Goal: Contribute content

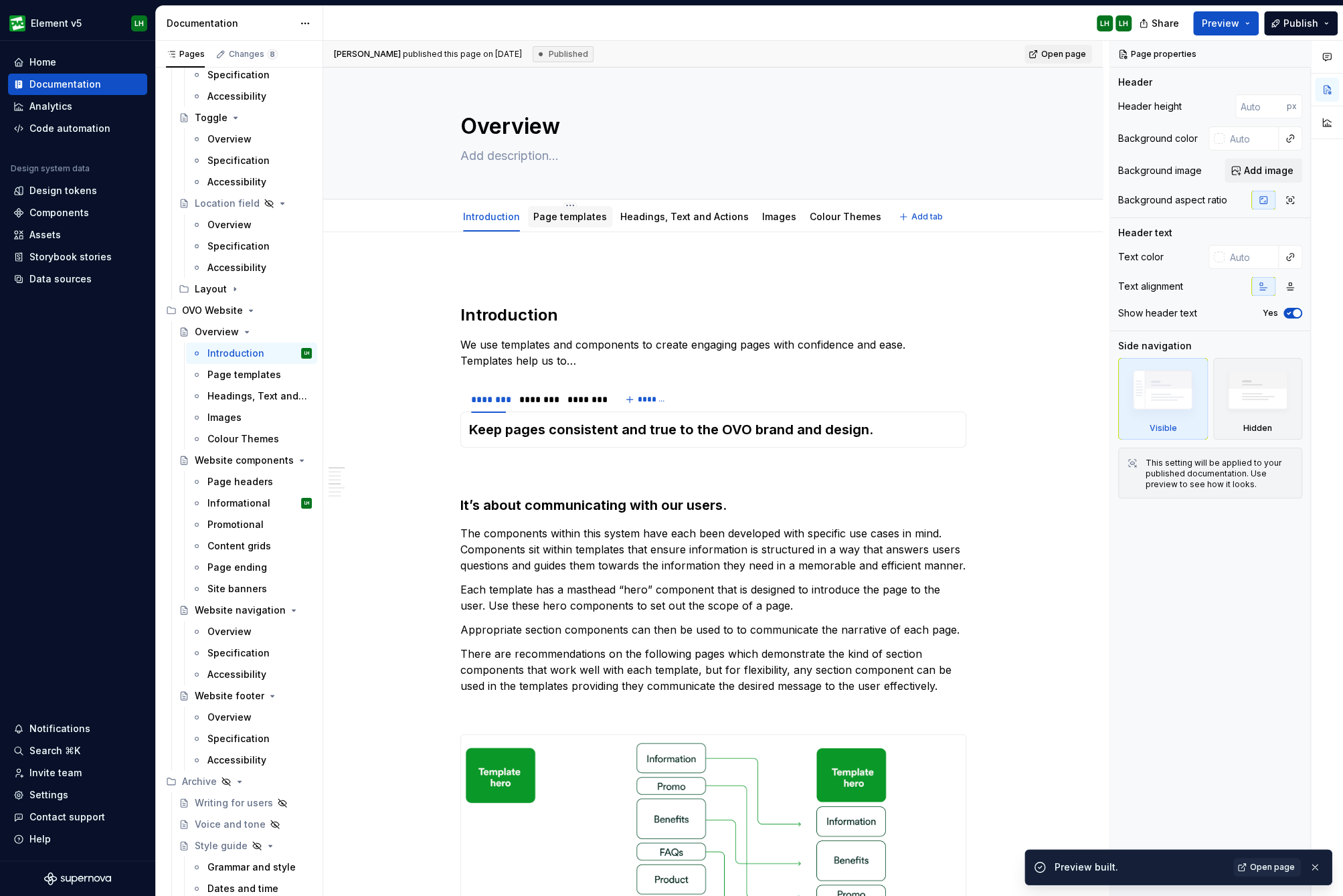
click at [585, 223] on div "Page templates" at bounding box center [570, 217] width 73 height 14
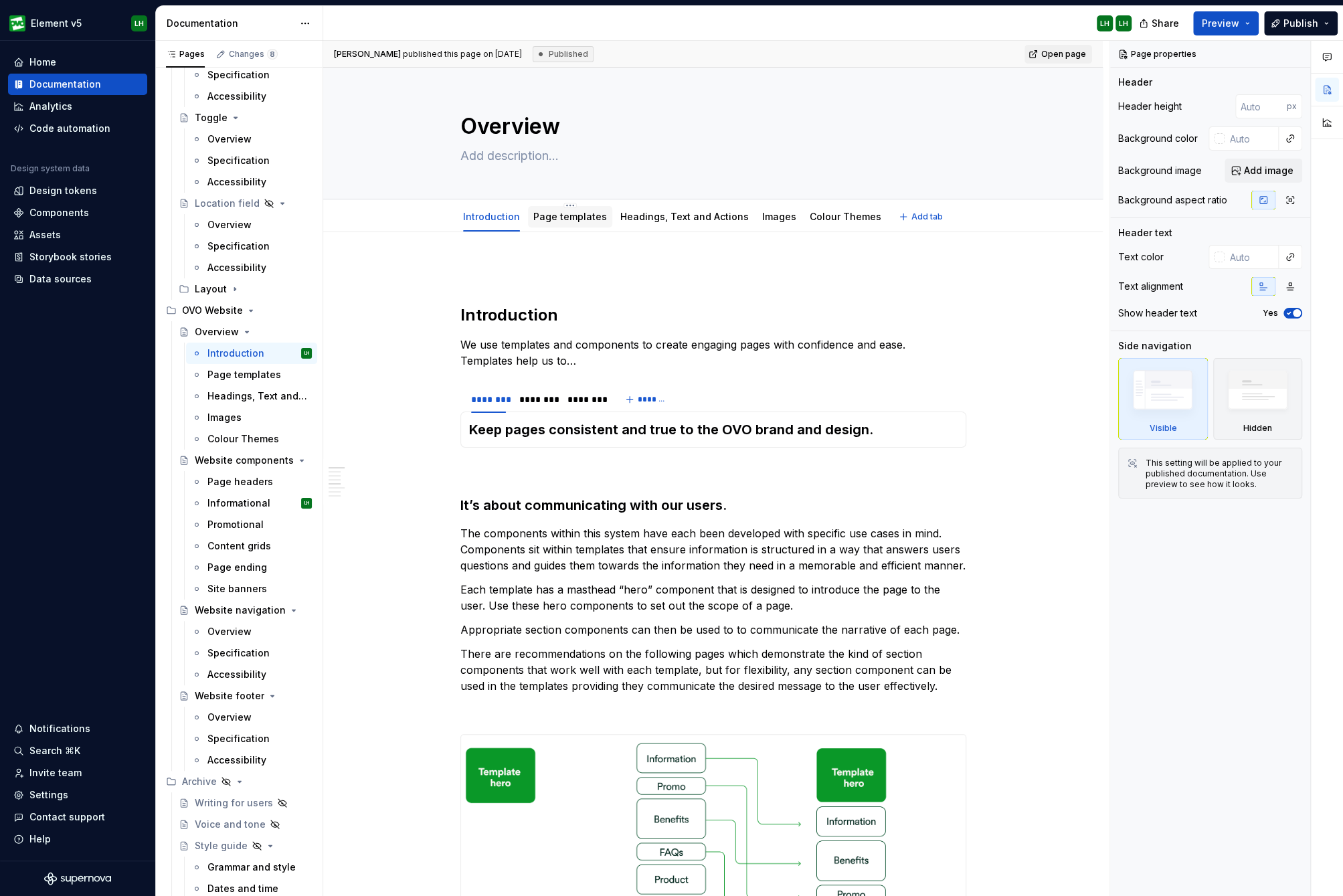
click at [585, 223] on div "Page templates" at bounding box center [570, 217] width 73 height 14
click at [563, 212] on link "Page templates" at bounding box center [570, 217] width 73 height 11
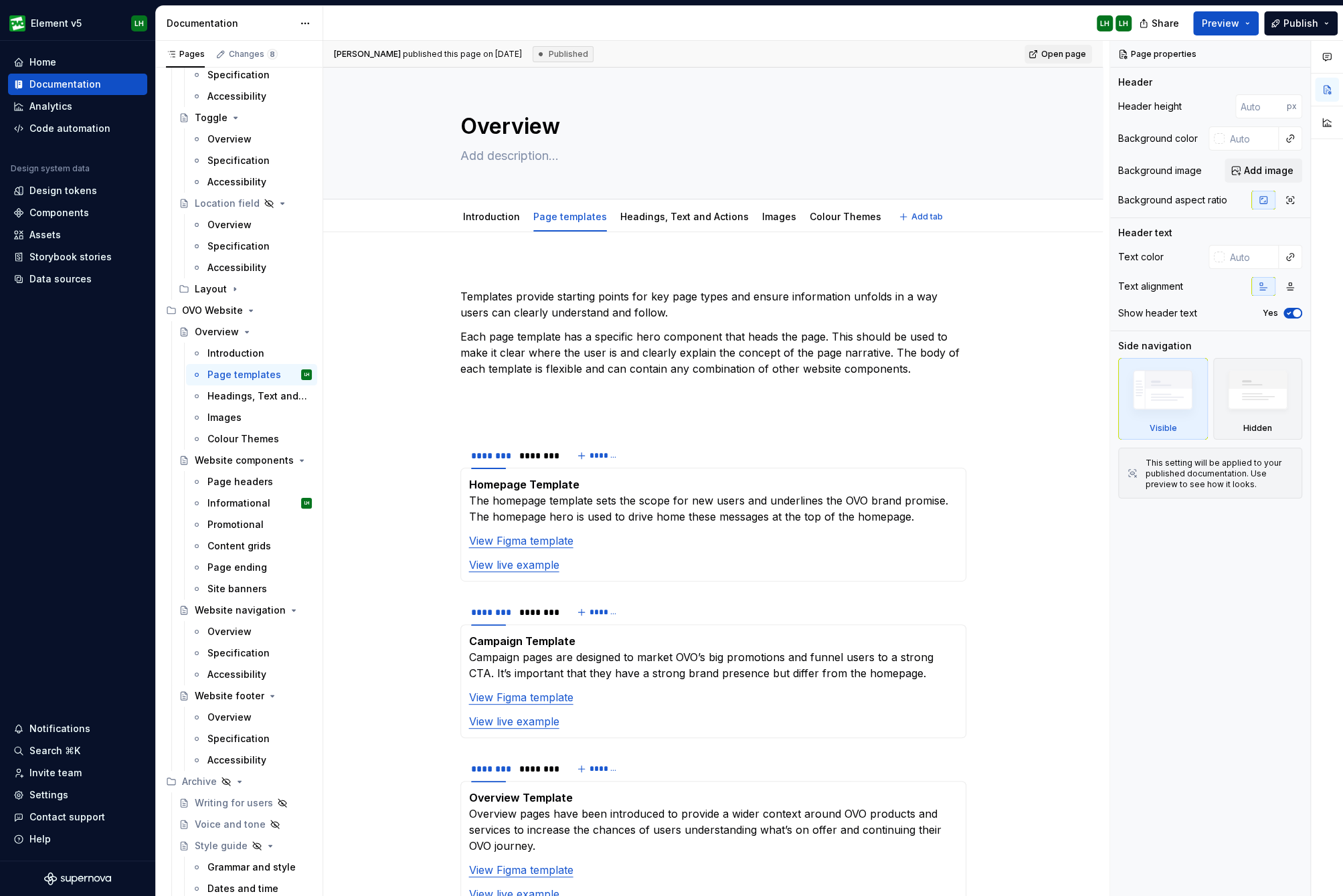
type textarea "*"
click at [913, 367] on p "Each page template has a specific hero component that heads the page. This shou…" at bounding box center [714, 353] width 506 height 48
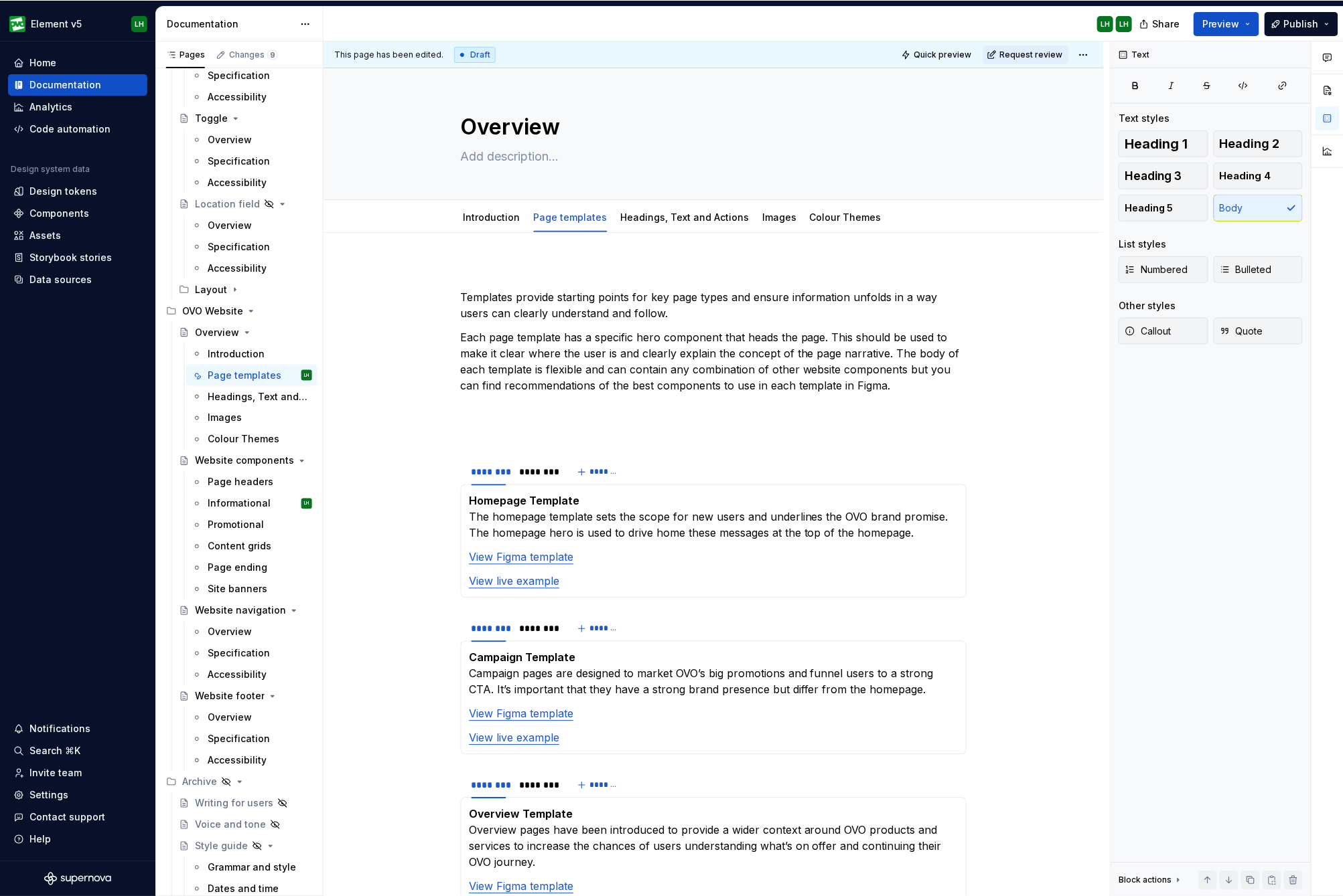
scroll to position [4466, 0]
drag, startPoint x: 850, startPoint y: 383, endPoint x: 885, endPoint y: 382, distance: 35.0
click at [885, 382] on p "Each page template has a specific hero component that heads the page. This shou…" at bounding box center [713, 361] width 506 height 64
click at [879, 386] on p "Each page template has a specific hero component that heads the page. This shou…" at bounding box center [713, 361] width 506 height 64
drag, startPoint x: 883, startPoint y: 386, endPoint x: 852, endPoint y: 386, distance: 31.0
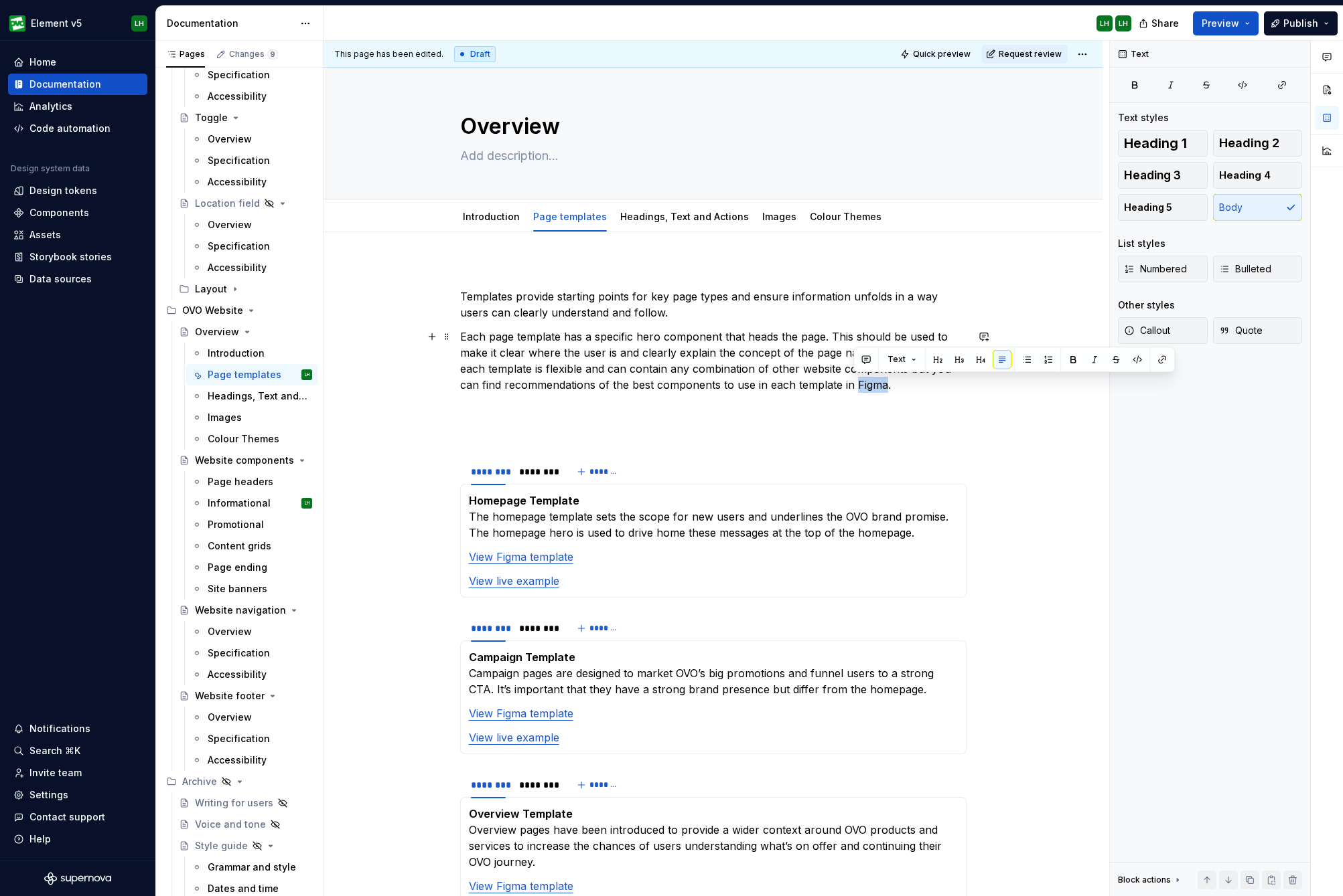
click at [852, 386] on p "Each page template has a specific hero component that heads the page. This shou…" at bounding box center [713, 361] width 506 height 64
type textarea "*"
click at [1155, 355] on button "button" at bounding box center [1162, 359] width 19 height 19
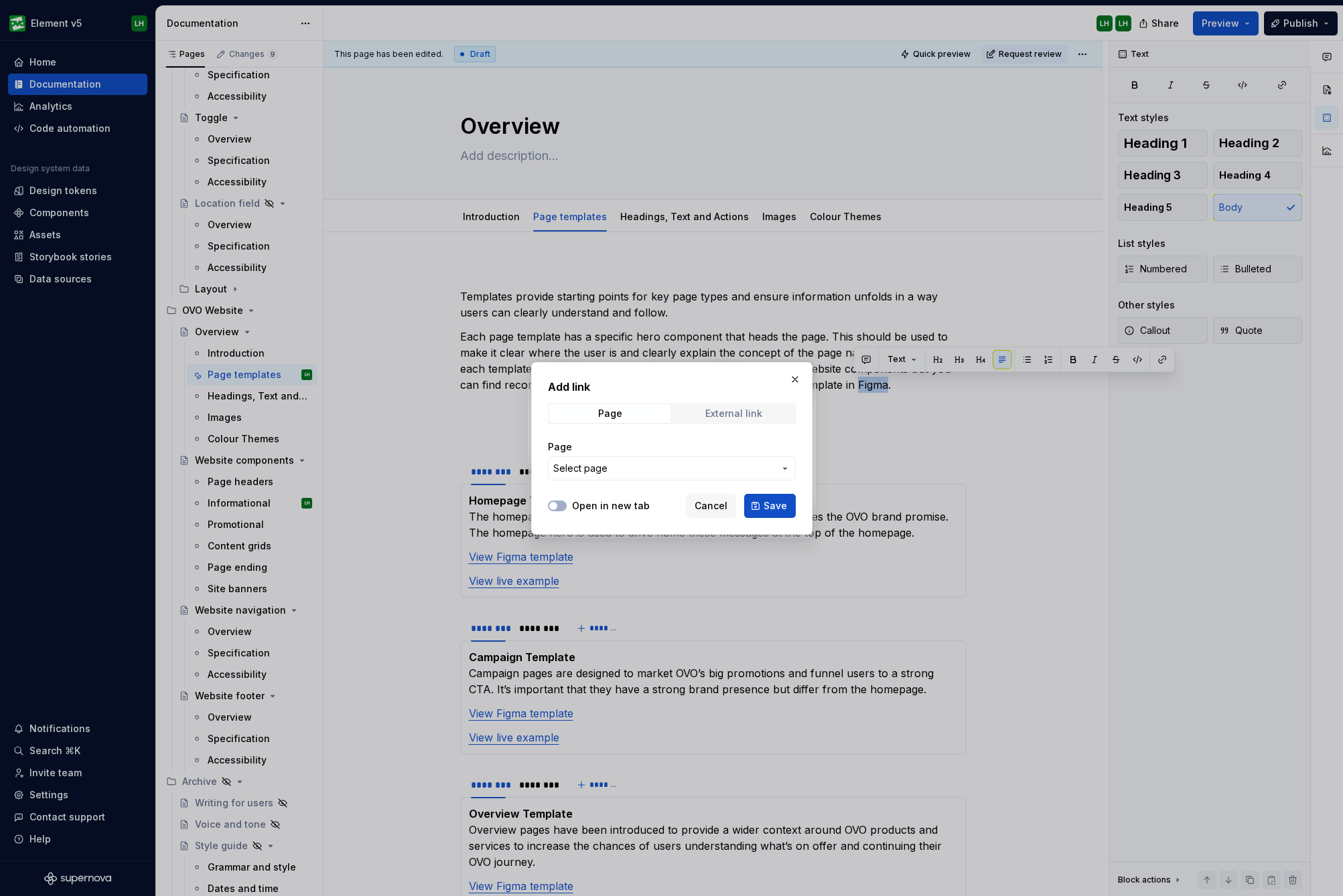
click at [726, 412] on div "External link" at bounding box center [734, 413] width 57 height 10
click at [583, 471] on input "URL" at bounding box center [672, 469] width 247 height 24
paste input "[URL][DOMAIN_NAME]"
type input "[URL][DOMAIN_NAME]"
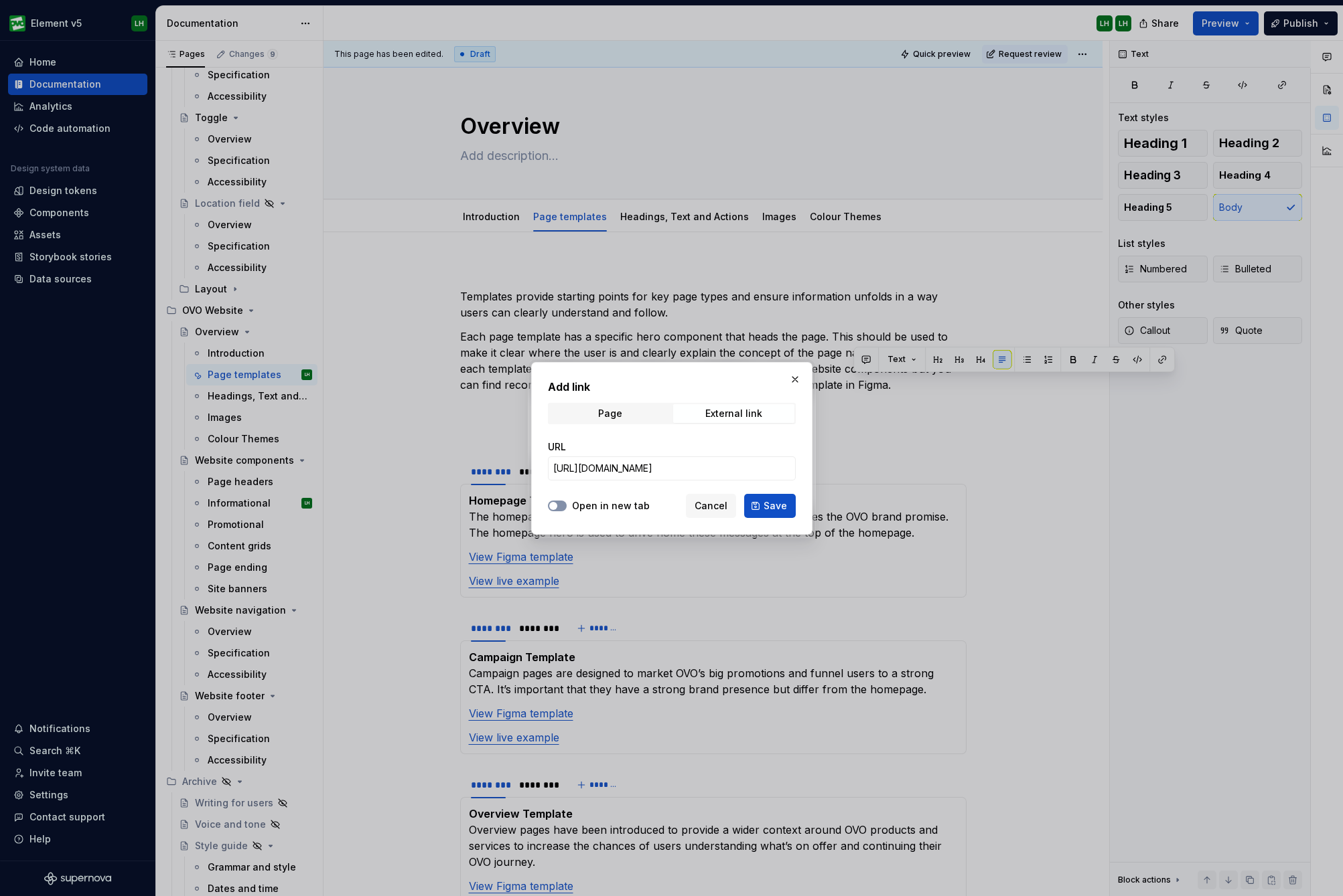
click at [552, 502] on span "button" at bounding box center [553, 506] width 8 height 8
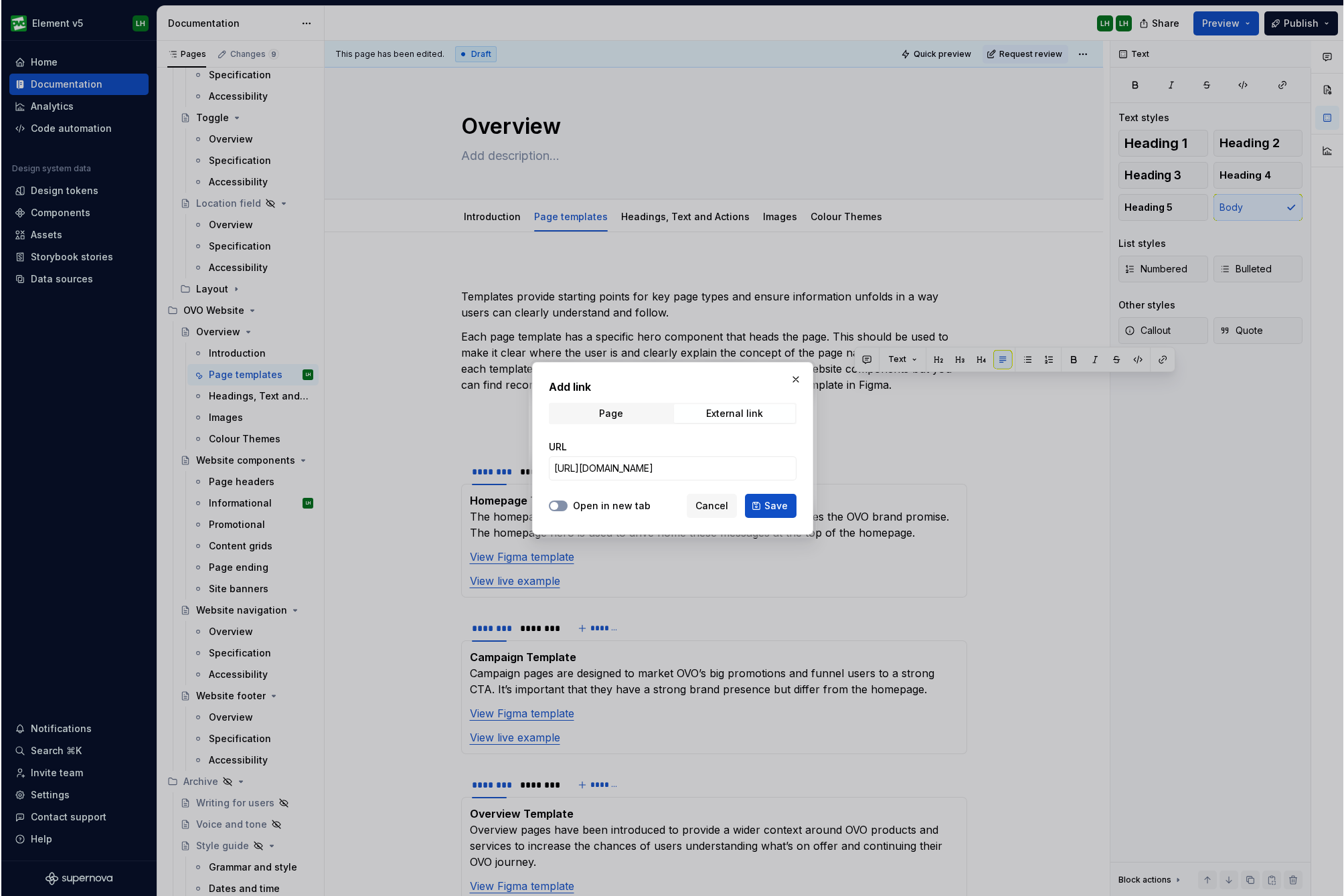
scroll to position [0, 0]
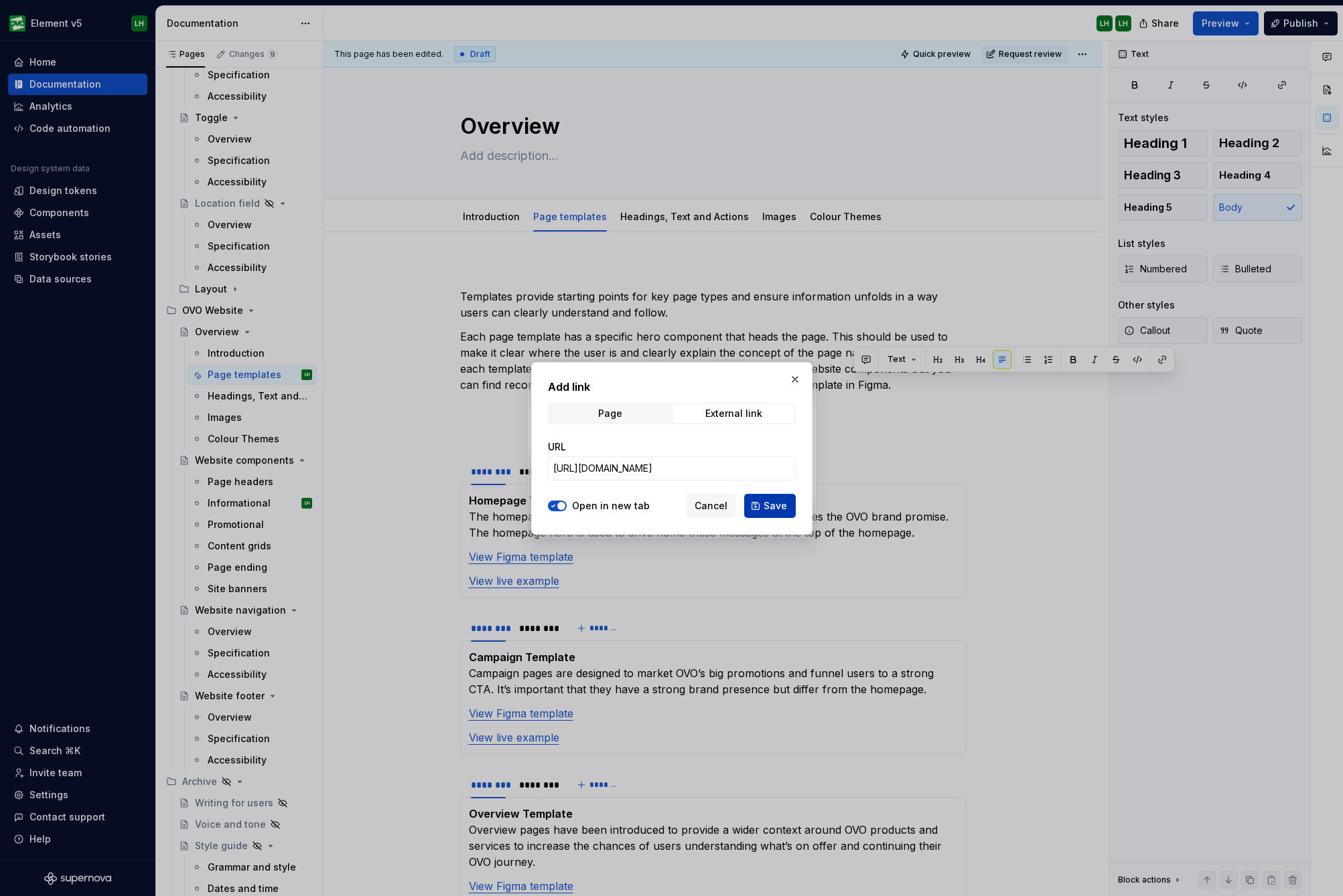
click at [775, 505] on span "Save" at bounding box center [775, 506] width 23 height 14
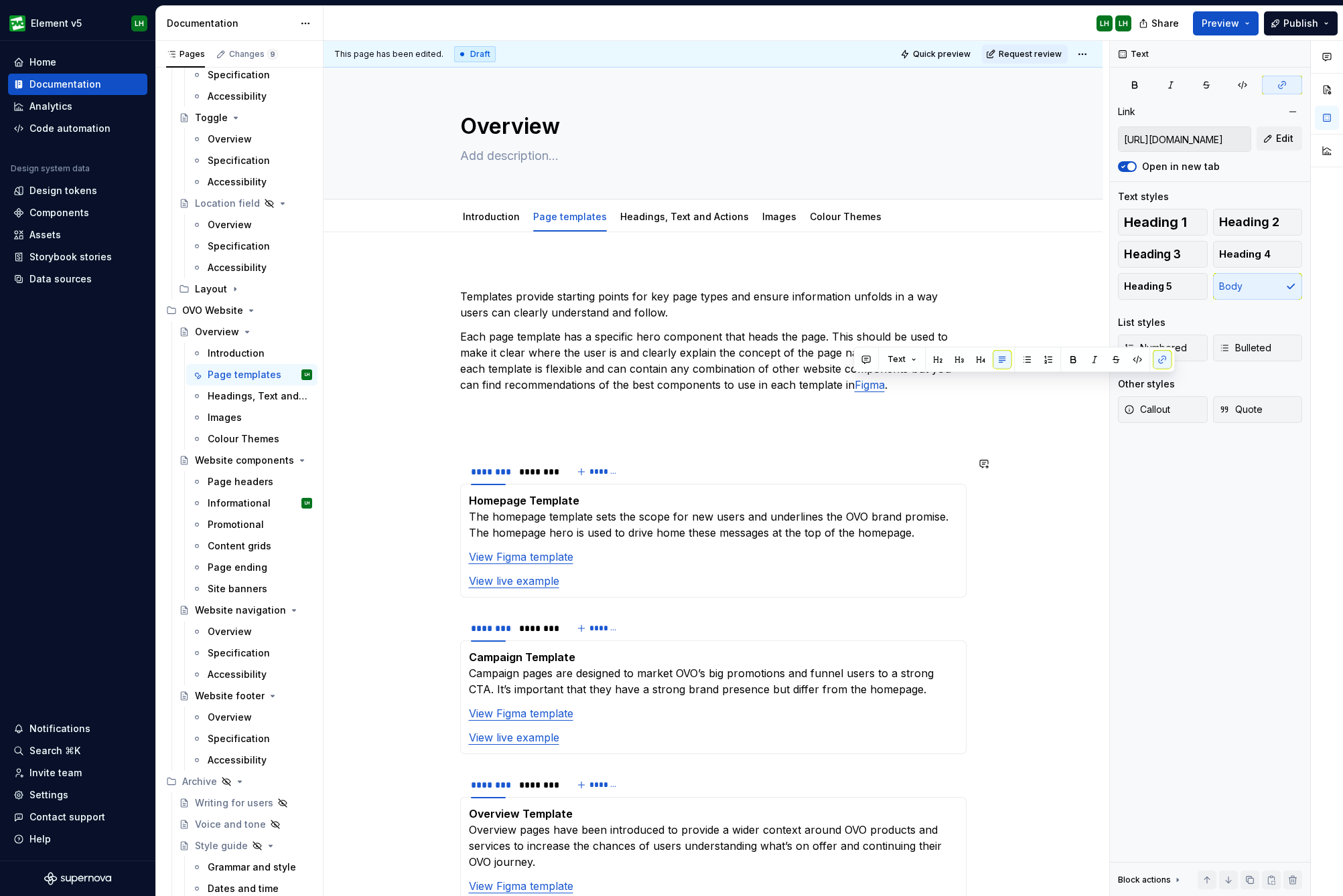
click at [880, 440] on p at bounding box center [713, 433] width 506 height 16
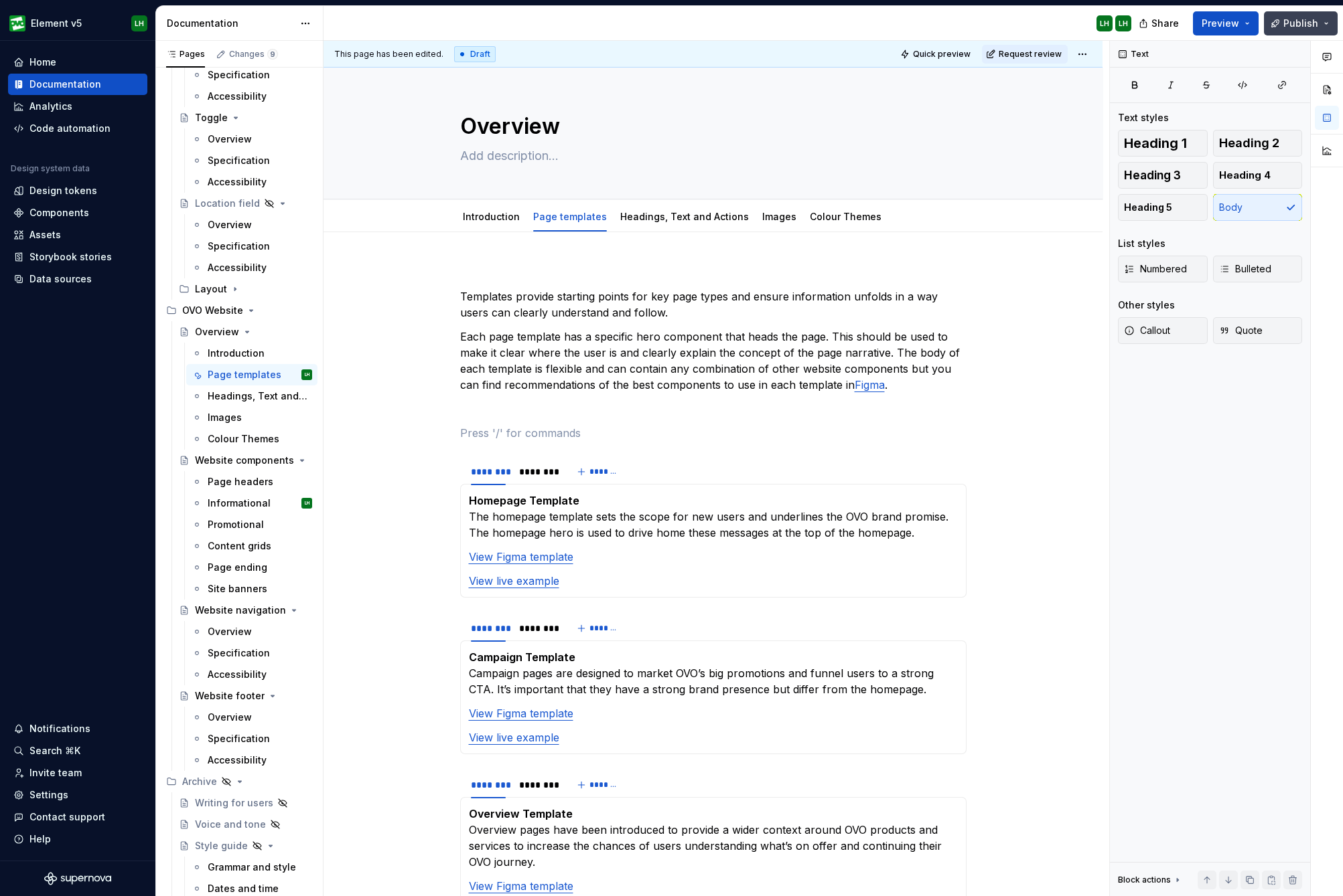
click at [1299, 24] on span "Publish" at bounding box center [1300, 23] width 35 height 14
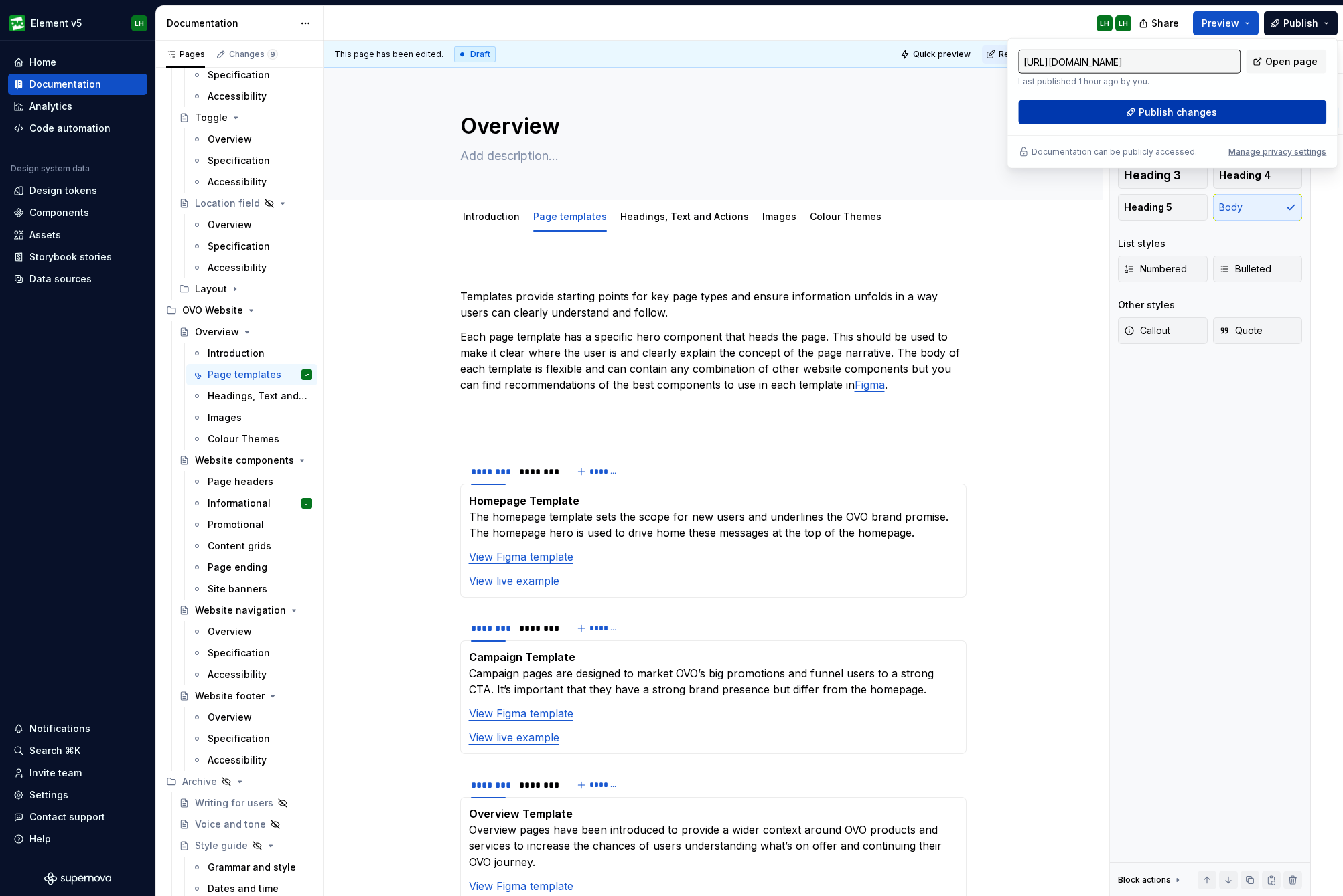
click at [1182, 106] on span "Publish changes" at bounding box center [1177, 112] width 78 height 14
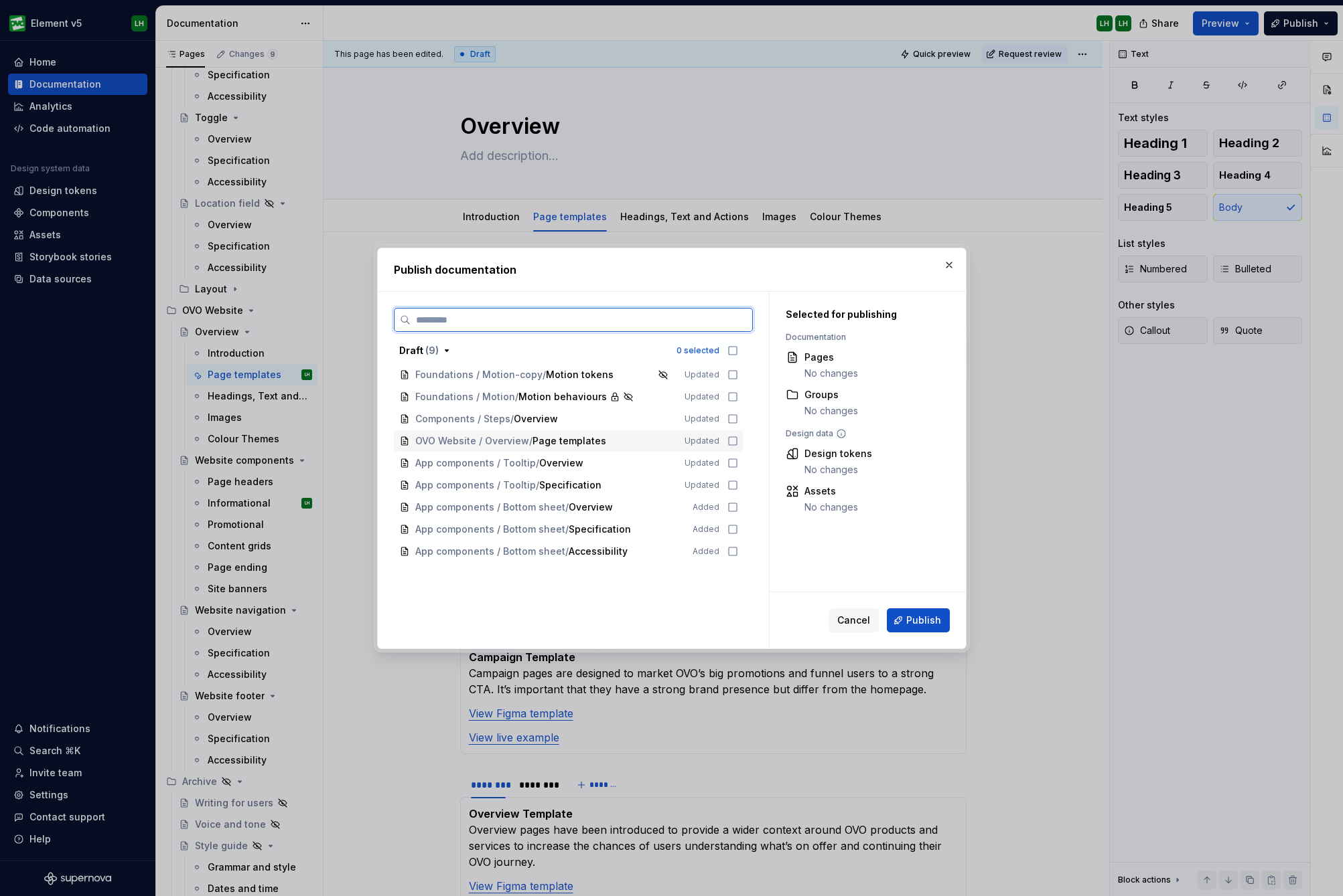
click at [727, 439] on icon at bounding box center [732, 441] width 10 height 10
click at [918, 627] on span "Publish" at bounding box center [923, 620] width 35 height 14
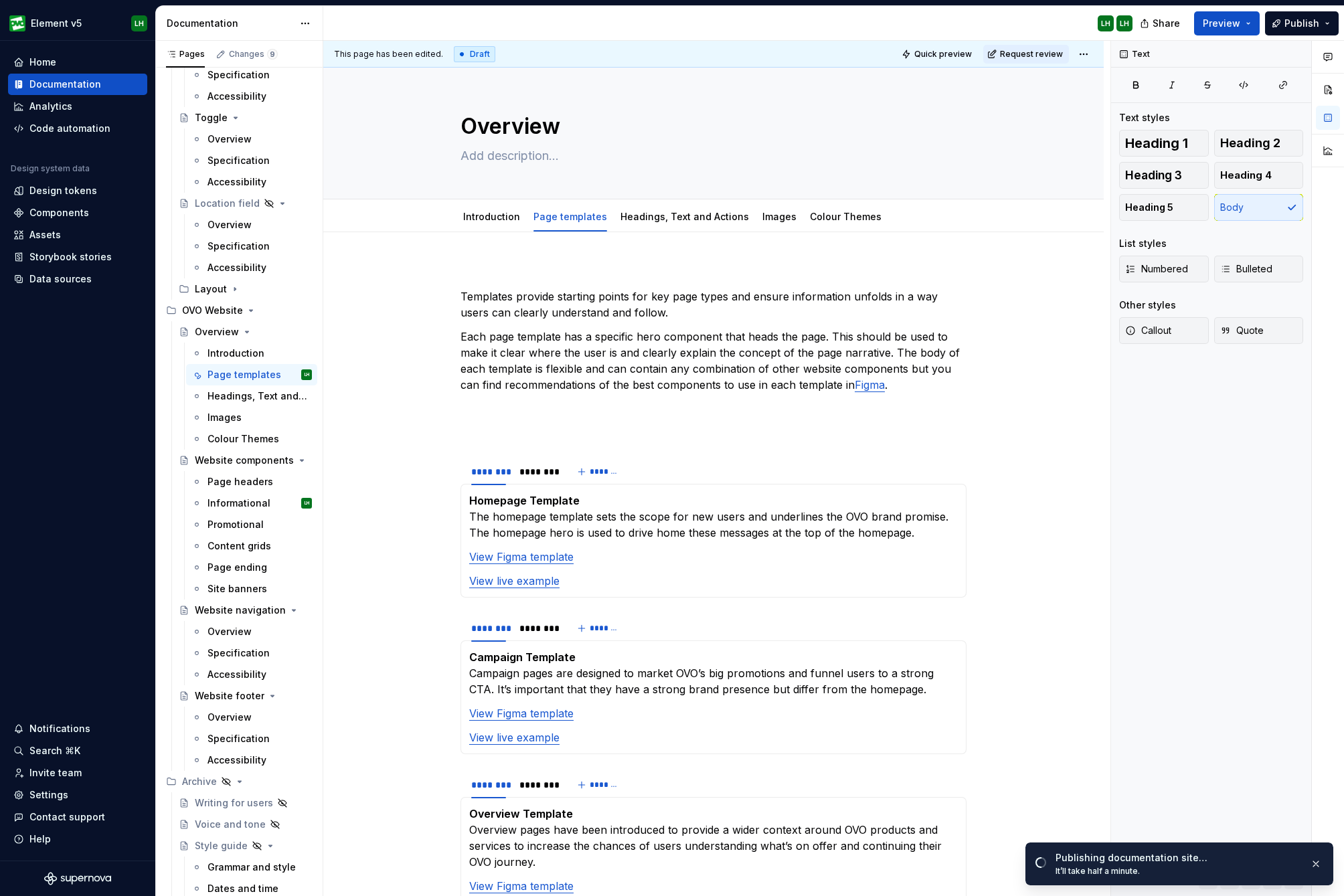
scroll to position [4466, 0]
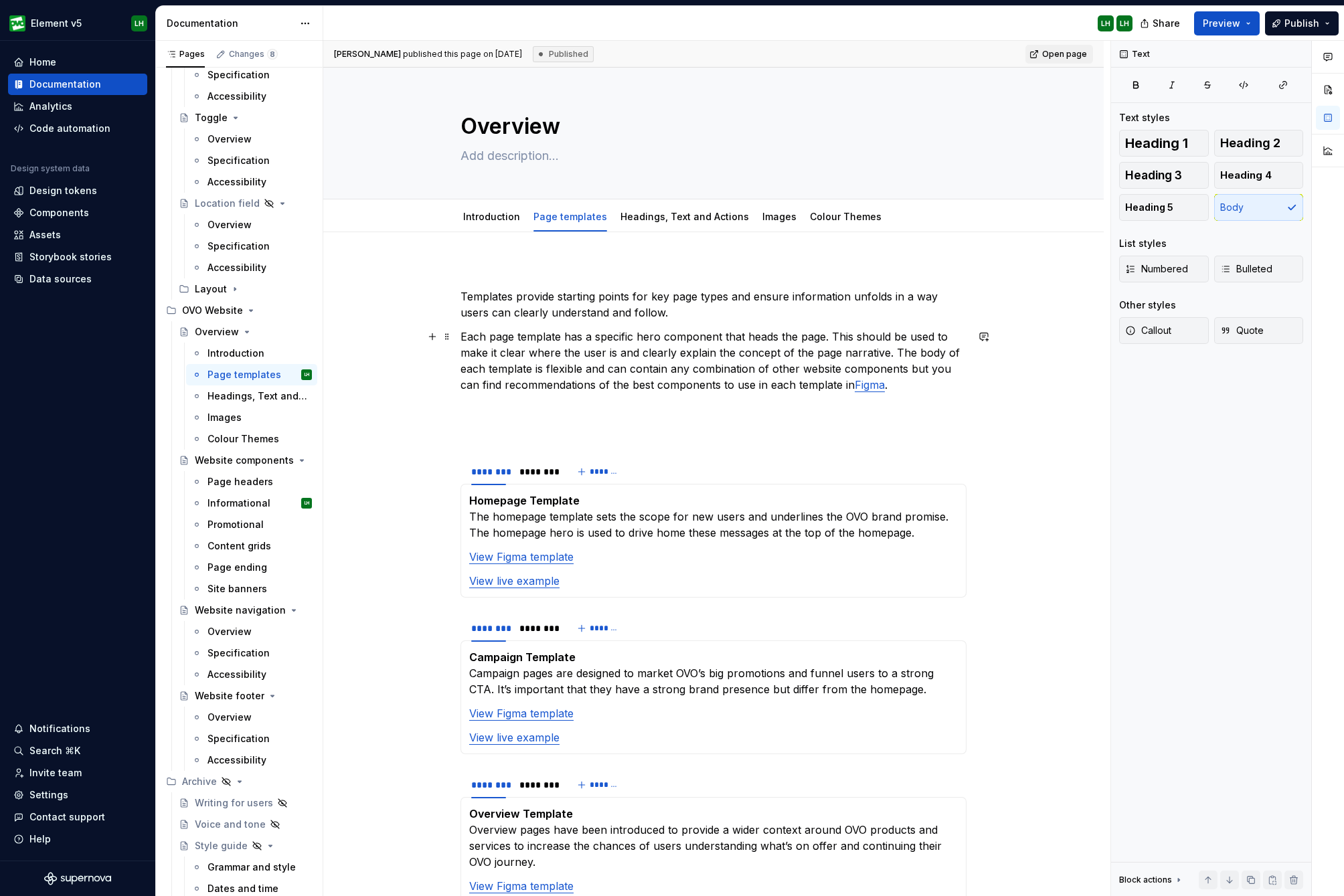
click at [758, 385] on p "Each page template has a specific hero component that heads the page. This shou…" at bounding box center [714, 361] width 506 height 64
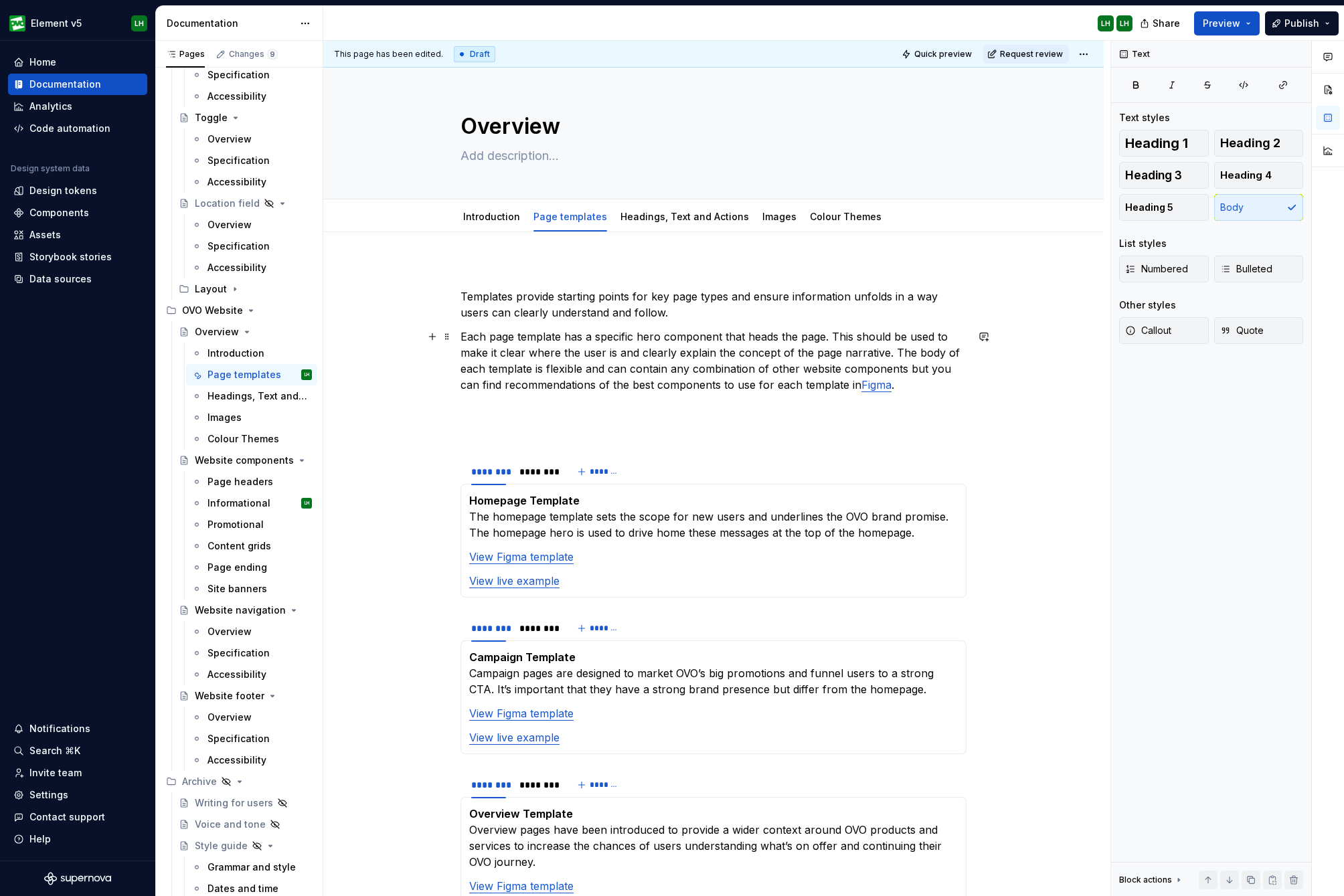
click at [652, 385] on p "Each page template has a specific hero component that heads the page. This shou…" at bounding box center [714, 361] width 506 height 64
click at [1288, 30] on button "Publish" at bounding box center [1301, 23] width 73 height 24
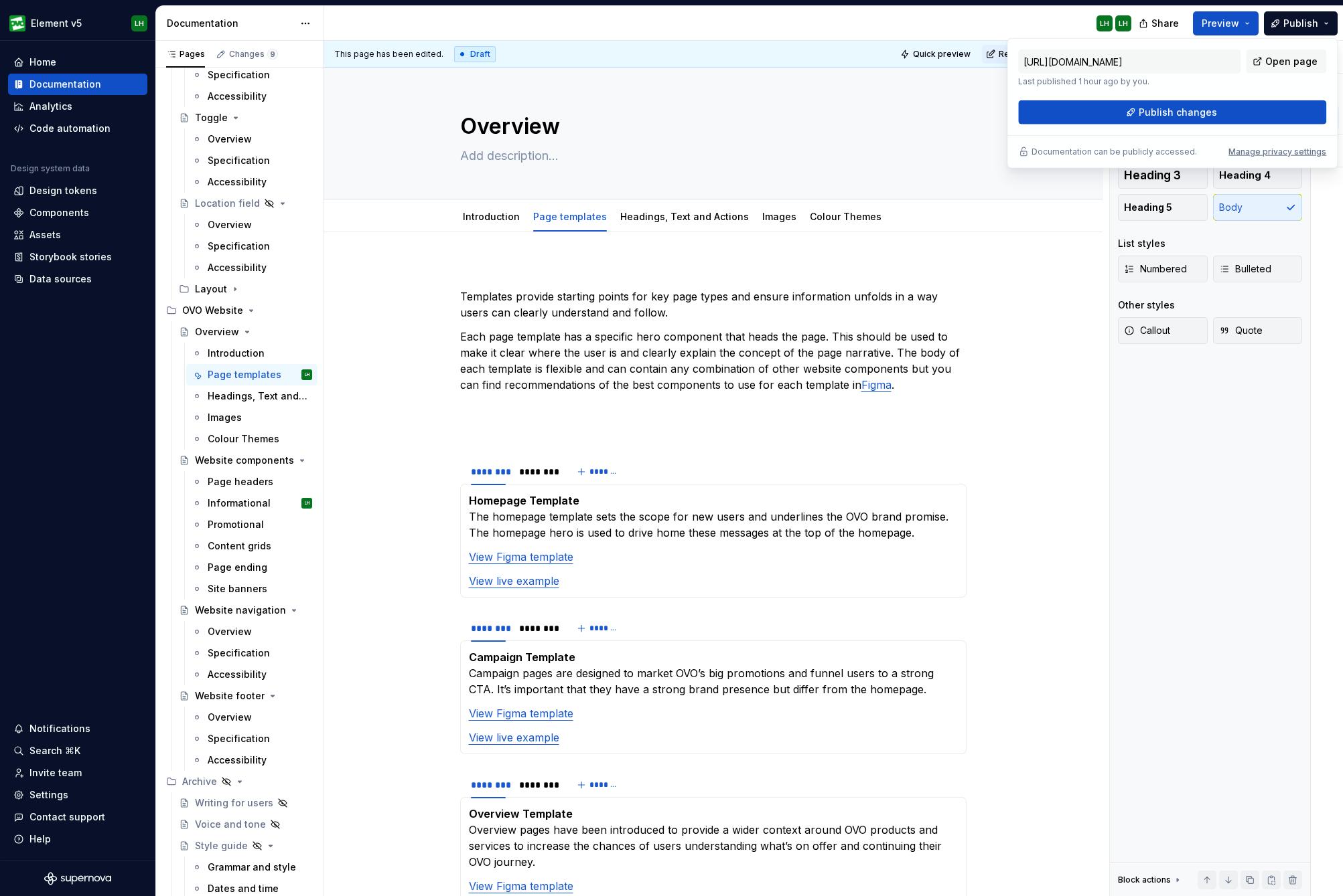
type textarea "*"
